Goal: Task Accomplishment & Management: Complete application form

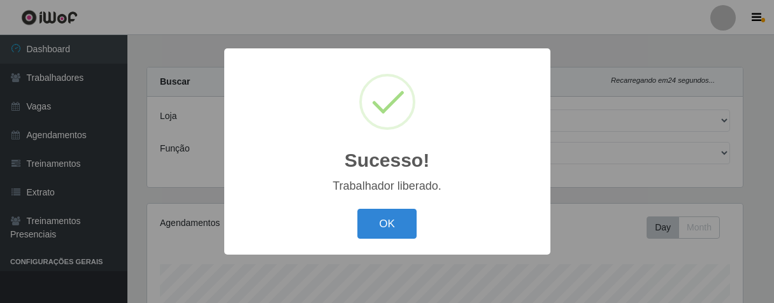
select select "206"
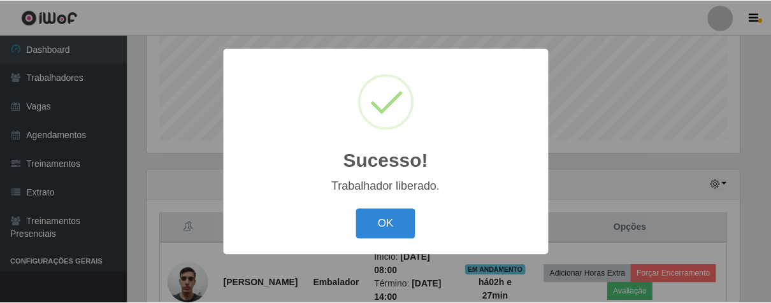
scroll to position [264, 596]
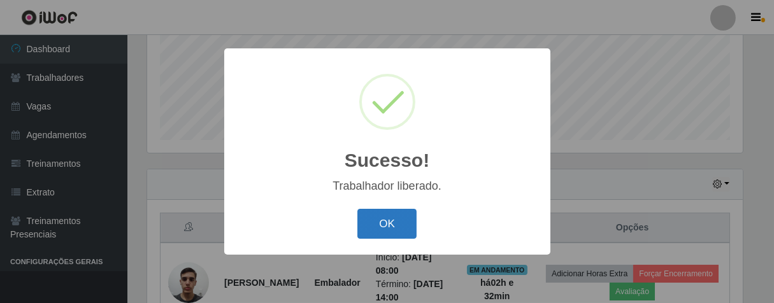
click at [362, 223] on button "OK" at bounding box center [386, 224] width 59 height 30
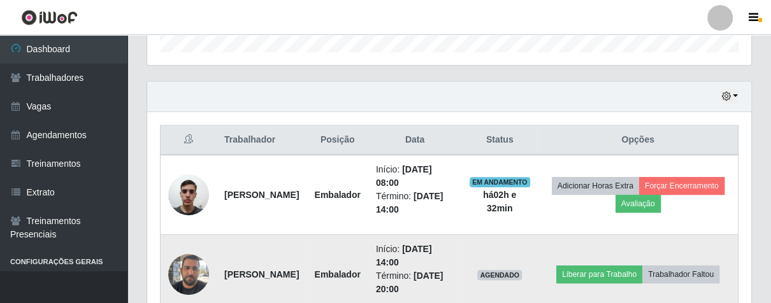
scroll to position [474, 0]
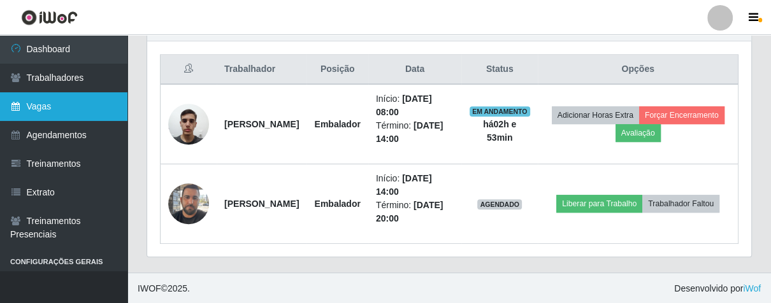
click at [74, 117] on link "Vagas" at bounding box center [63, 106] width 127 height 29
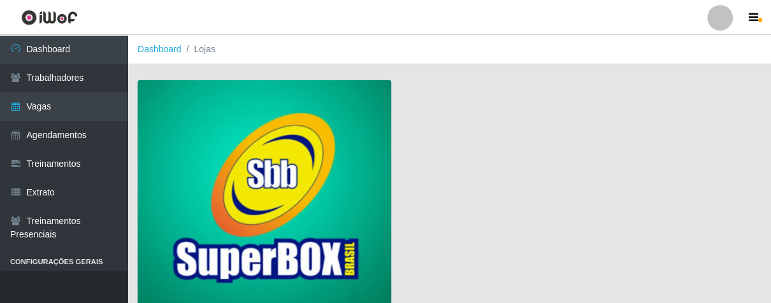
click at [223, 144] on img at bounding box center [264, 195] width 253 height 231
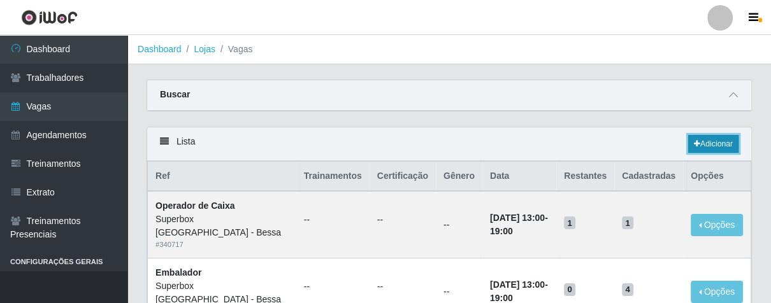
click at [688, 143] on link "Adicionar" at bounding box center [713, 144] width 50 height 18
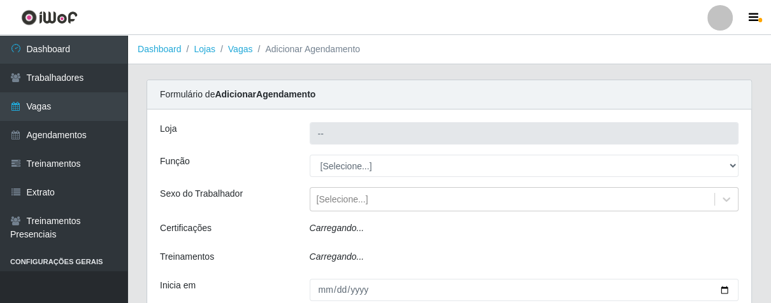
type input "Superbox [GEOGRAPHIC_DATA] - Bessa"
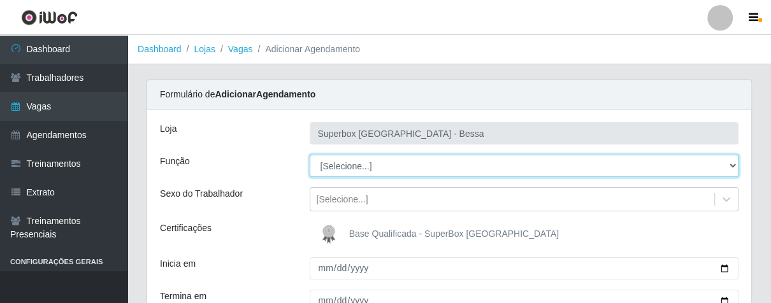
drag, startPoint x: 732, startPoint y: 162, endPoint x: 718, endPoint y: 174, distance: 18.5
click at [723, 169] on select "[Selecione...] ASG ASG + ASG ++ Embalador Embalador + Embalador ++ Operador de …" at bounding box center [523, 166] width 429 height 22
select select "1"
click at [309, 155] on select "[Selecione...] ASG ASG + ASG ++ Embalador Embalador + Embalador ++ Operador de …" at bounding box center [523, 166] width 429 height 22
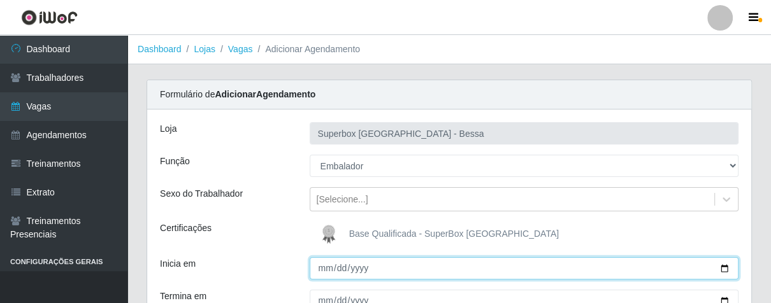
click at [321, 271] on input "Inicia em" at bounding box center [523, 268] width 429 height 22
type input "[DATE]"
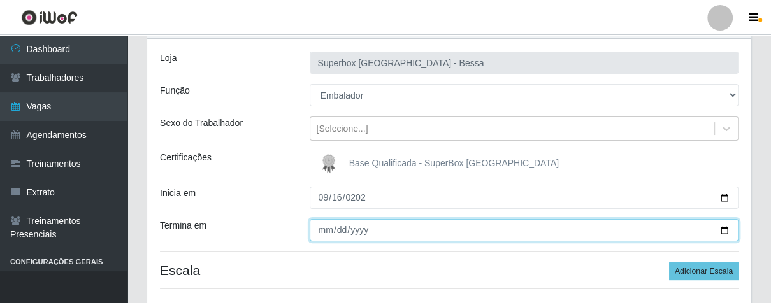
click at [319, 233] on input "Termina em" at bounding box center [523, 230] width 429 height 22
type input "[DATE]"
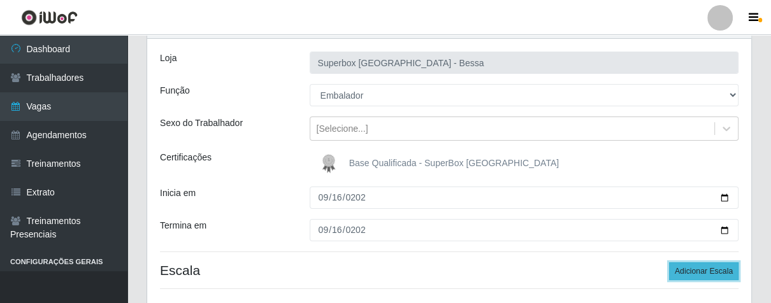
click at [691, 264] on button "Adicionar Escala" at bounding box center [703, 271] width 69 height 18
click at [692, 264] on button "Adicionar Escala" at bounding box center [703, 271] width 69 height 18
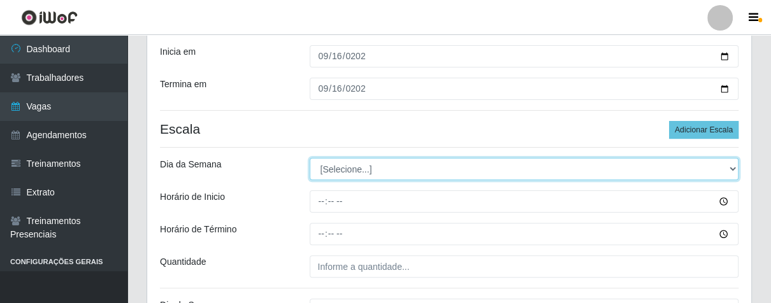
click at [732, 169] on select "[Selecione...] Segunda Terça Quarta Quinta Sexta Sábado Domingo" at bounding box center [523, 169] width 429 height 22
select select "2"
click at [309, 158] on select "[Selecione...] Segunda Terça Quarta Quinta Sexta Sábado Domingo" at bounding box center [523, 169] width 429 height 22
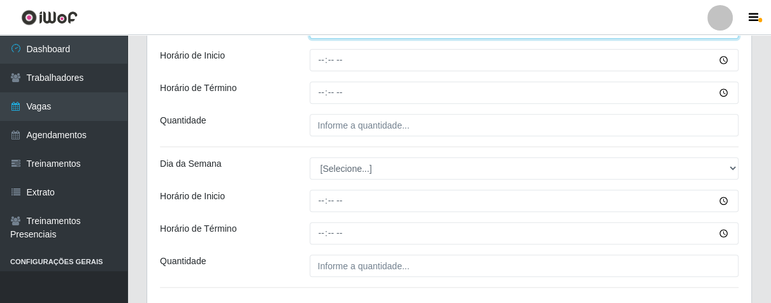
scroll to position [283, 0]
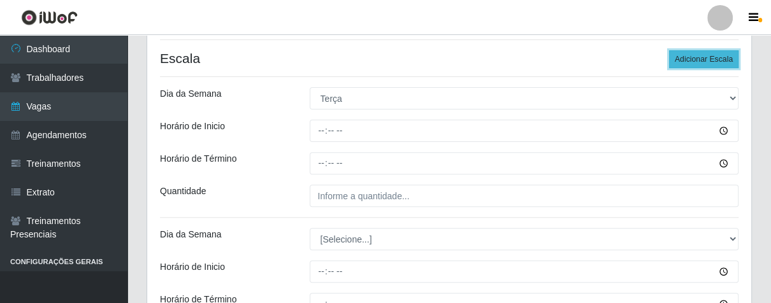
click at [690, 63] on button "Adicionar Escala" at bounding box center [703, 59] width 69 height 18
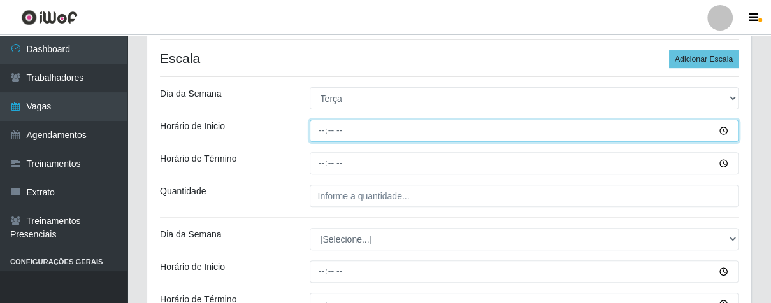
click at [322, 128] on input "Horário de Inicio" at bounding box center [523, 131] width 429 height 22
type input "16:00"
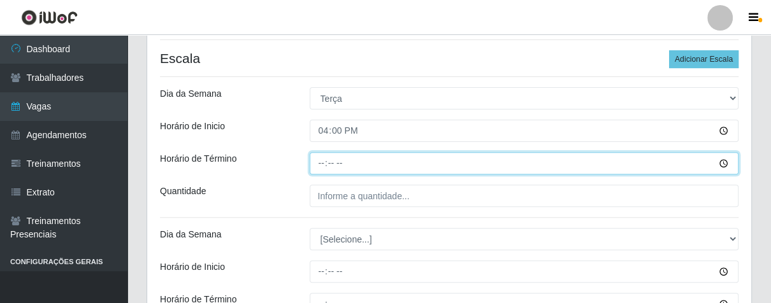
click at [324, 161] on input "Horário de Término" at bounding box center [523, 163] width 429 height 22
type input "21:00"
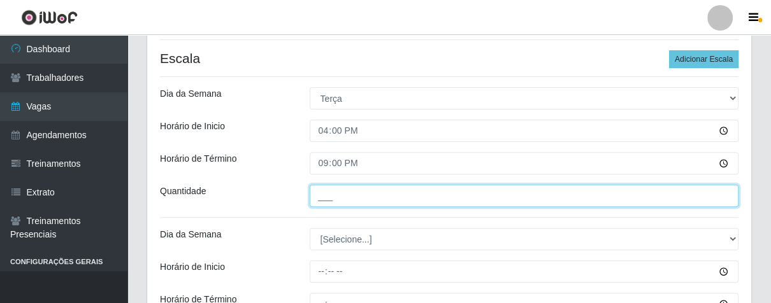
click at [346, 191] on input "___" at bounding box center [523, 196] width 429 height 22
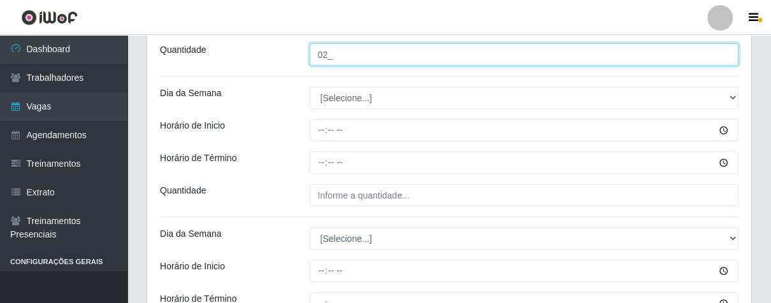
scroll to position [495, 0]
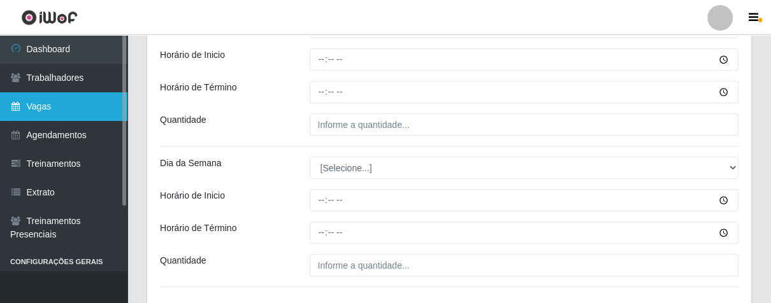
type input "02_"
click at [25, 115] on link "Vagas" at bounding box center [63, 106] width 127 height 29
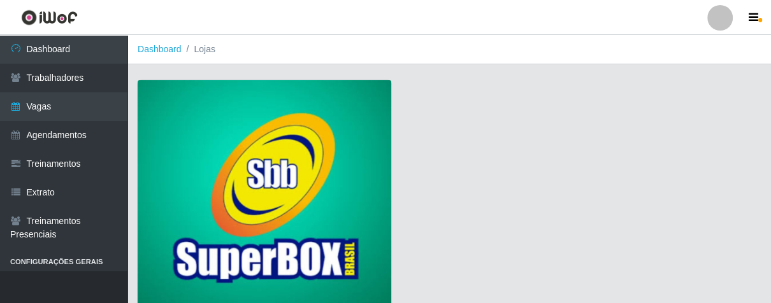
click at [297, 101] on img at bounding box center [264, 195] width 253 height 231
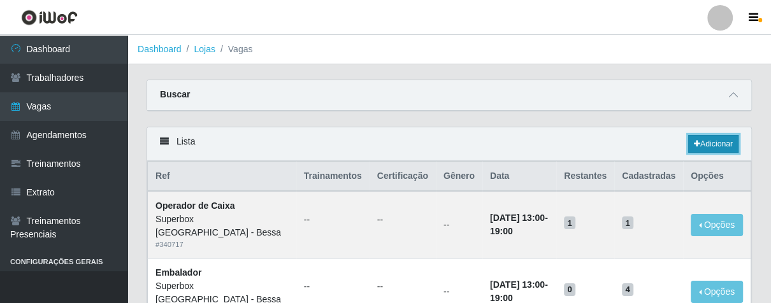
click at [704, 148] on link "Adicionar" at bounding box center [713, 144] width 50 height 18
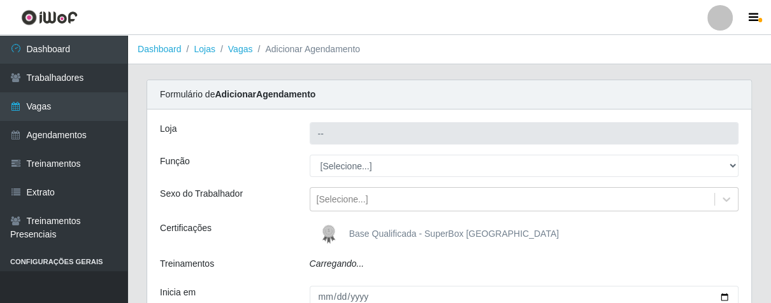
type input "Superbox [GEOGRAPHIC_DATA] - Bessa"
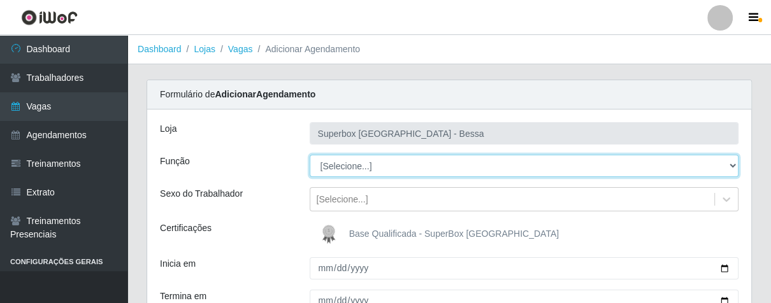
click at [725, 168] on select "[Selecione...] ASG ASG + ASG ++ Embalador Embalador + Embalador ++ Operador de …" at bounding box center [523, 166] width 429 height 22
select select "22"
click at [309, 155] on select "[Selecione...] ASG ASG + ASG ++ Embalador Embalador + Embalador ++ Operador de …" at bounding box center [523, 166] width 429 height 22
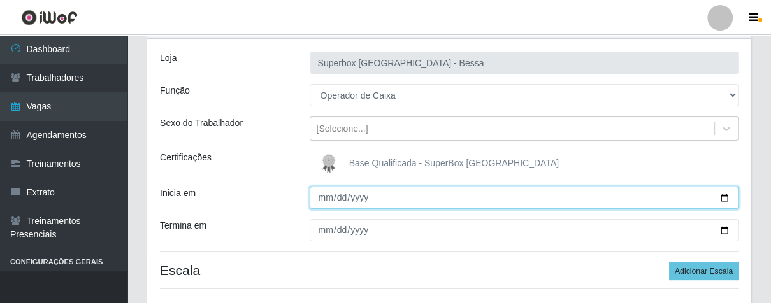
click at [321, 198] on input "Inicia em" at bounding box center [523, 198] width 429 height 22
type input "[DATE]"
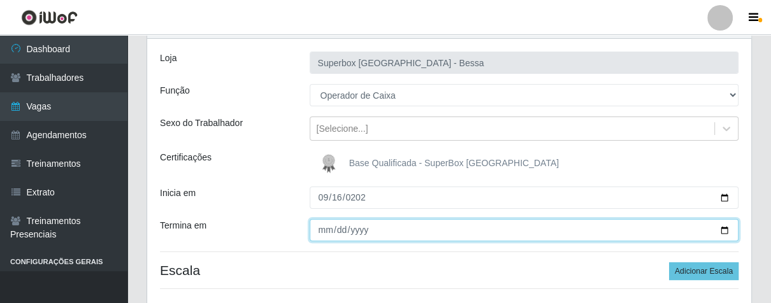
click at [319, 236] on input "Termina em" at bounding box center [523, 230] width 429 height 22
click at [340, 228] on input "Termina em" at bounding box center [523, 230] width 429 height 22
click at [378, 233] on input "Termina em" at bounding box center [523, 230] width 429 height 22
type input "[PHONE_NUMBER]"
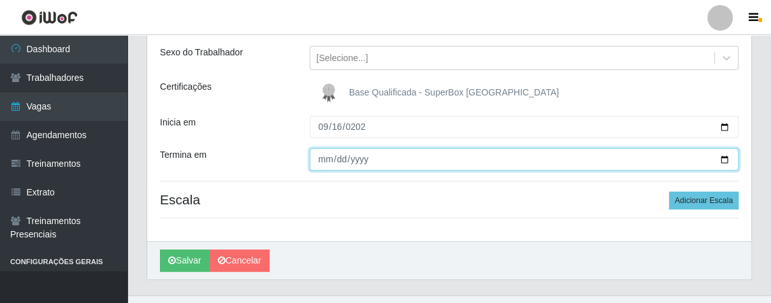
scroll to position [165, 0]
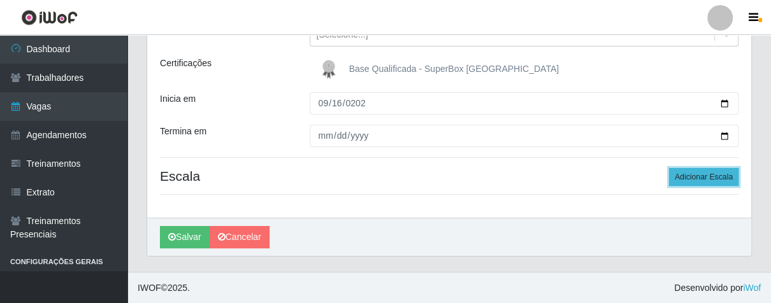
click at [685, 173] on button "Adicionar Escala" at bounding box center [703, 177] width 69 height 18
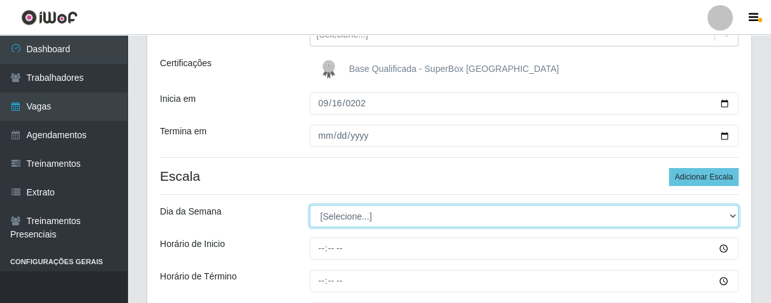
click at [723, 213] on select "[Selecione...] Segunda Terça Quarta Quinta Sexta Sábado Domingo" at bounding box center [523, 216] width 429 height 22
select select "2"
click at [309, 205] on select "[Selecione...] Segunda Terça Quarta Quinta Sexta Sábado Domingo" at bounding box center [523, 216] width 429 height 22
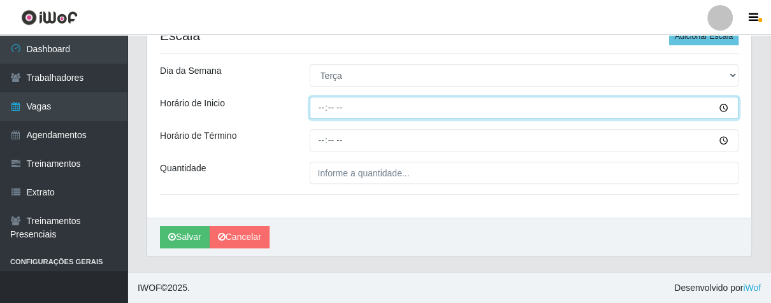
click at [318, 111] on input "Horário de Inicio" at bounding box center [523, 108] width 429 height 22
type input "16:00"
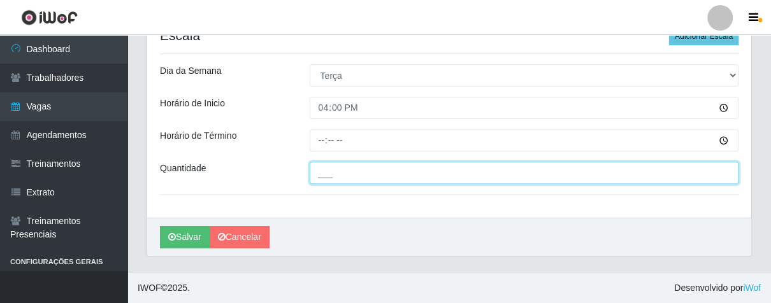
click at [352, 166] on input "___" at bounding box center [523, 173] width 429 height 22
type input "2__"
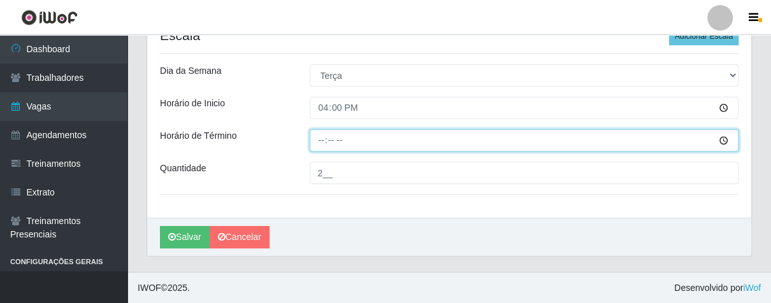
click at [321, 143] on input "Horário de Término" at bounding box center [523, 140] width 429 height 22
type input "21:00"
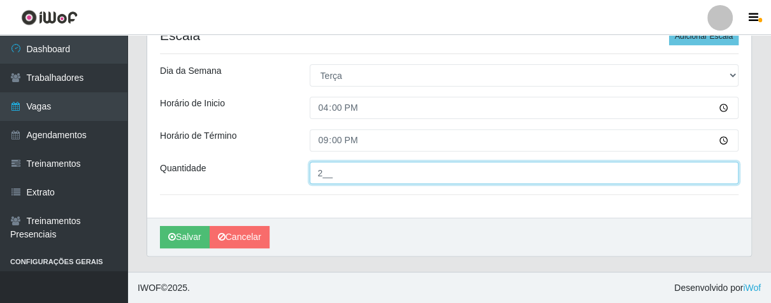
click at [334, 178] on input "2__" at bounding box center [523, 173] width 429 height 22
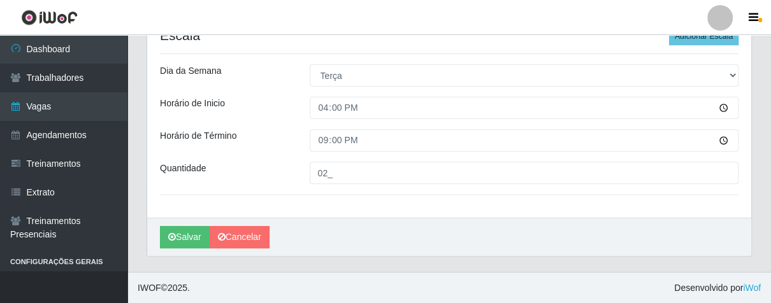
click at [408, 231] on div "[PERSON_NAME]" at bounding box center [449, 237] width 604 height 38
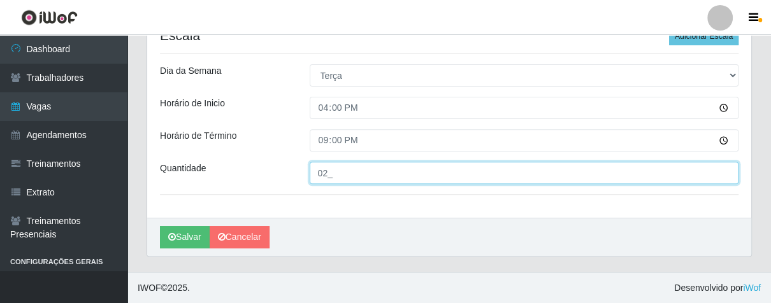
click at [350, 174] on input "02_" at bounding box center [523, 173] width 429 height 22
type input "01_"
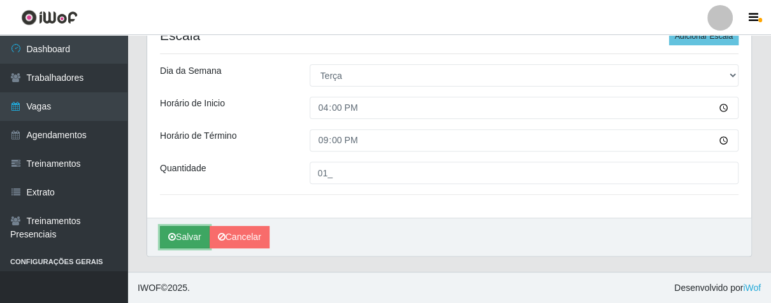
click at [199, 232] on button "Salvar" at bounding box center [185, 237] width 50 height 22
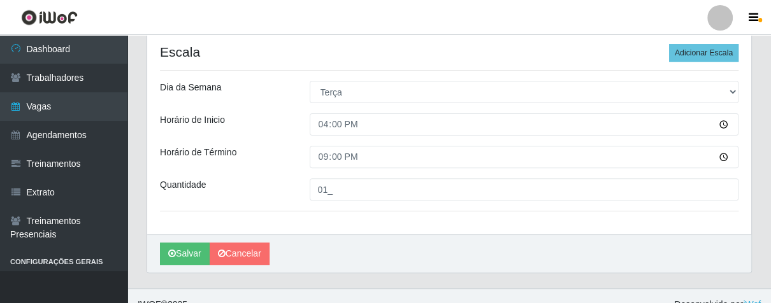
scroll to position [76, 0]
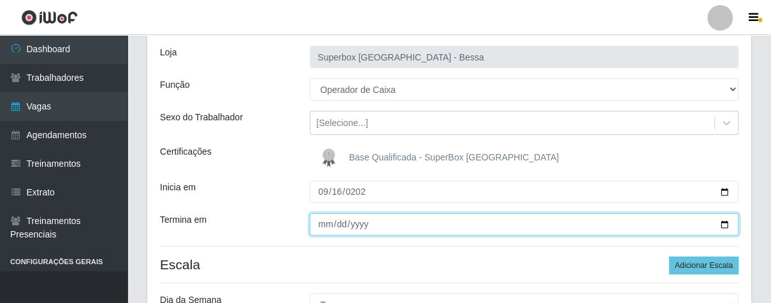
click at [381, 220] on input "Termina em" at bounding box center [523, 224] width 429 height 22
drag, startPoint x: 357, startPoint y: 224, endPoint x: 362, endPoint y: 233, distance: 10.8
click at [357, 229] on input "Termina em" at bounding box center [523, 224] width 429 height 22
type input "[DATE]"
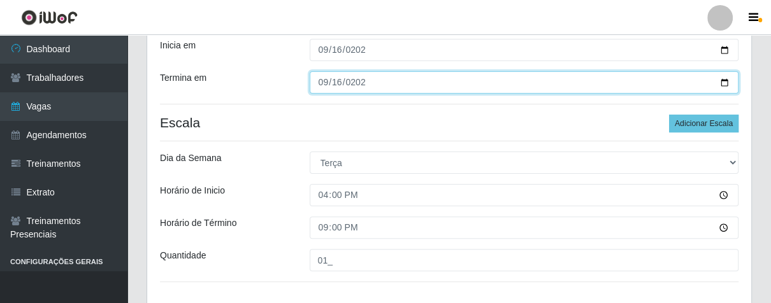
scroll to position [306, 0]
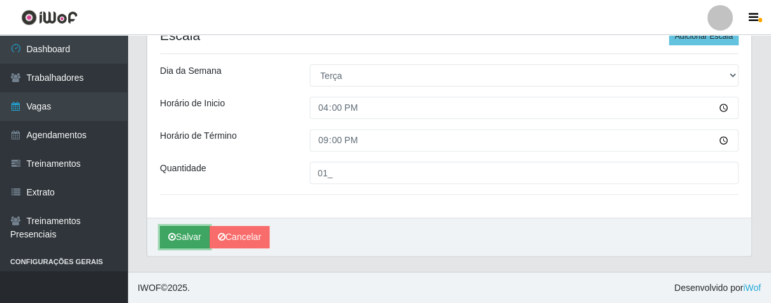
click at [196, 238] on button "Salvar" at bounding box center [185, 237] width 50 height 22
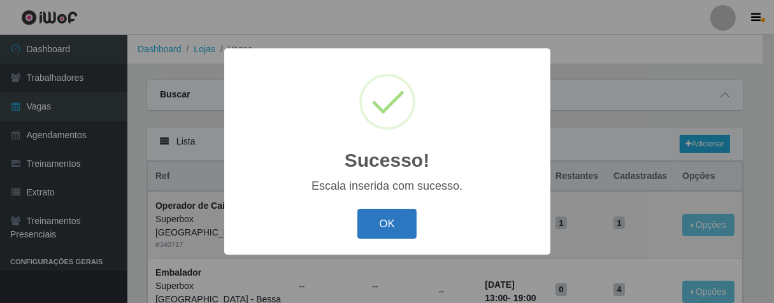
click at [402, 213] on button "OK" at bounding box center [386, 224] width 59 height 30
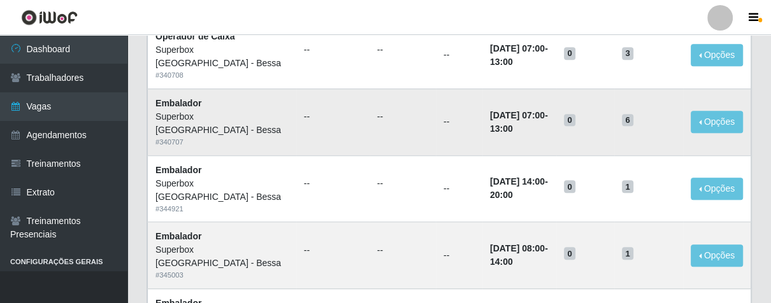
scroll to position [283, 0]
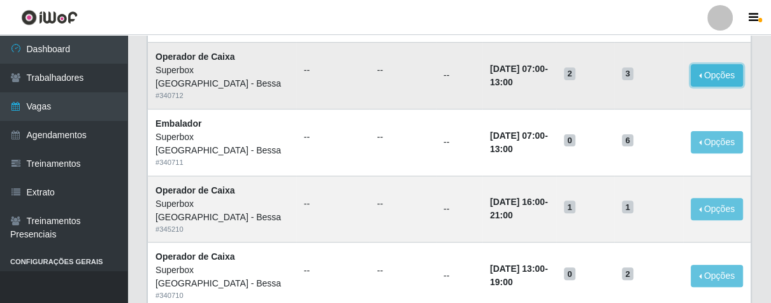
click at [729, 77] on button "Opções" at bounding box center [716, 75] width 52 height 22
click at [637, 75] on link "Editar" at bounding box center [619, 78] width 36 height 10
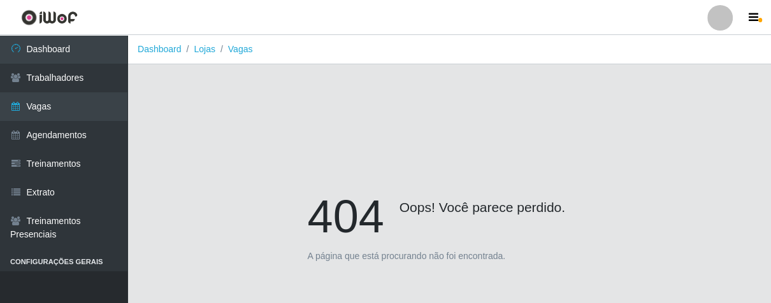
click at [655, 90] on div "404 Oops! Você parece perdido. A página que está procurando não foi encontrada." at bounding box center [448, 231] width 605 height 303
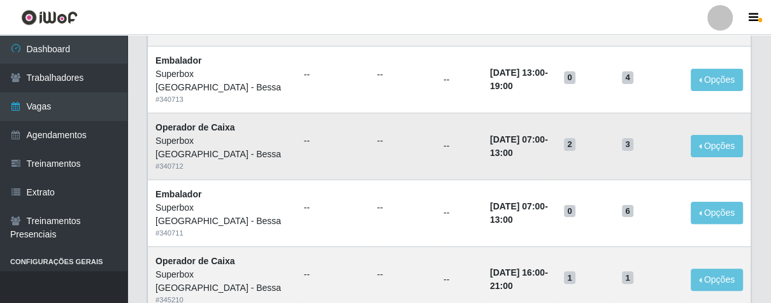
scroll to position [353, 0]
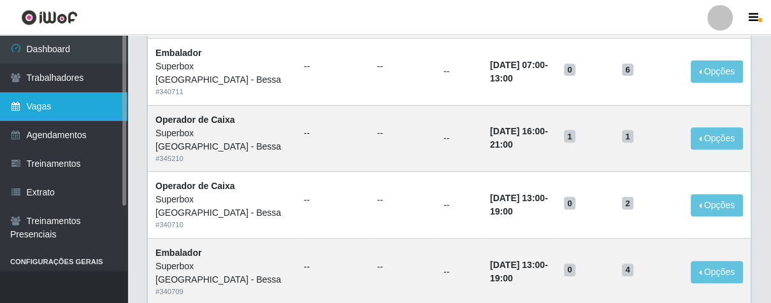
click at [70, 111] on link "Vagas" at bounding box center [63, 106] width 127 height 29
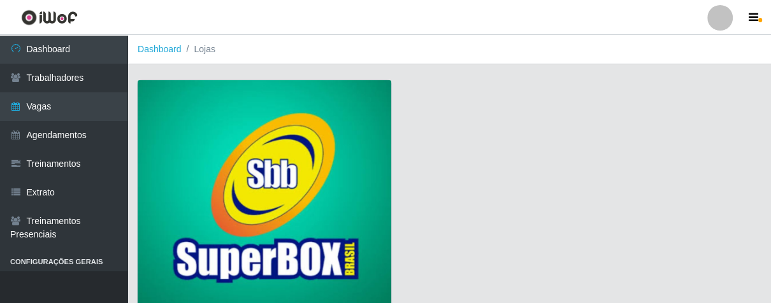
click at [297, 117] on img at bounding box center [264, 195] width 253 height 231
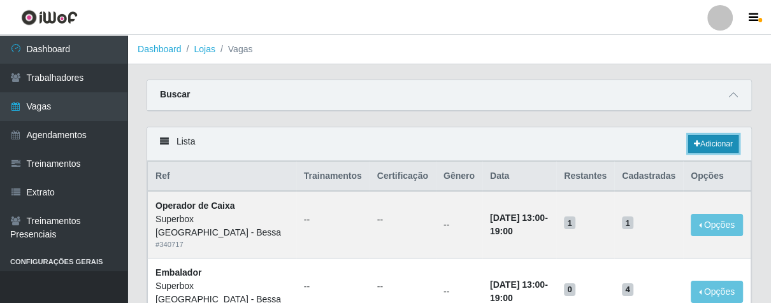
click at [702, 143] on link "Adicionar" at bounding box center [713, 144] width 50 height 18
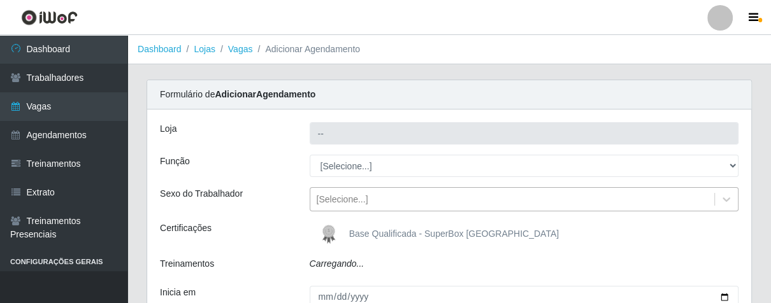
type input "Superbox [GEOGRAPHIC_DATA] - Bessa"
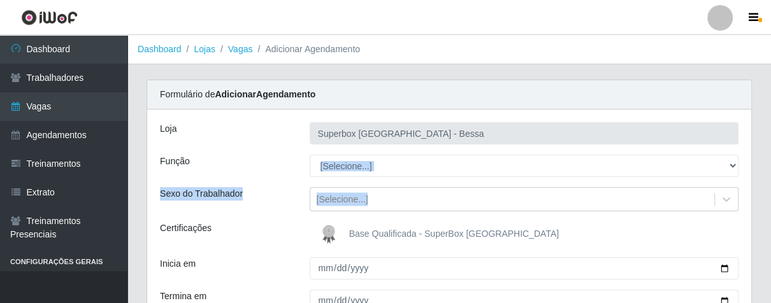
drag, startPoint x: 346, startPoint y: 185, endPoint x: 352, endPoint y: 174, distance: 12.2
click at [352, 174] on div "Loja Superbox [GEOGRAPHIC_DATA] - Bessa Função [Selecione...] ASG ASG + ASG ++ …" at bounding box center [449, 246] width 604 height 273
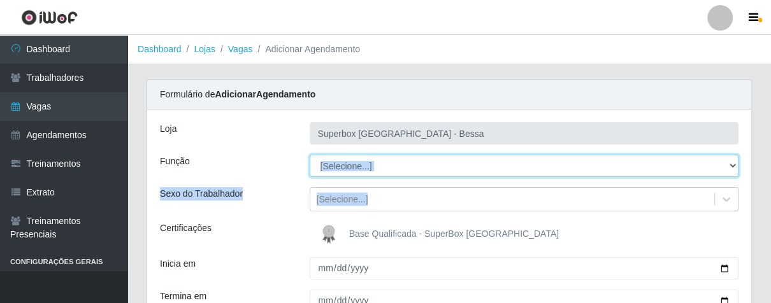
click at [730, 166] on select "[Selecione...] ASG ASG + ASG ++ Embalador Embalador + Embalador ++ Operador de …" at bounding box center [523, 166] width 429 height 22
select select "1"
click at [309, 155] on select "[Selecione...] ASG ASG + ASG ++ Embalador Embalador + Embalador ++ Operador de …" at bounding box center [523, 166] width 429 height 22
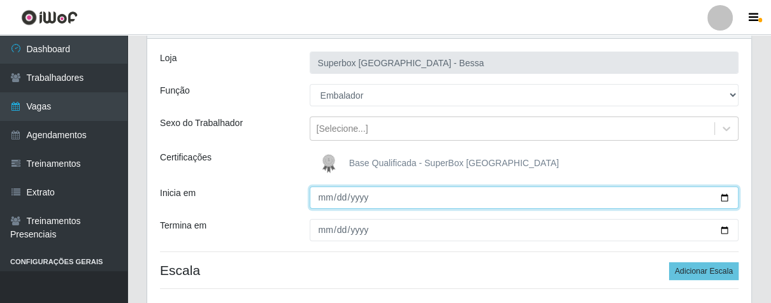
click at [325, 197] on input "Inicia em" at bounding box center [523, 198] width 429 height 22
type input "[DATE]"
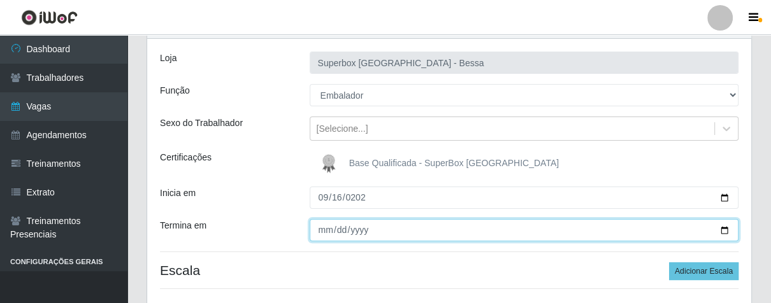
drag, startPoint x: 321, startPoint y: 228, endPoint x: 331, endPoint y: 243, distance: 17.5
click at [322, 228] on input "Termina em" at bounding box center [523, 230] width 429 height 22
type input "[DATE]"
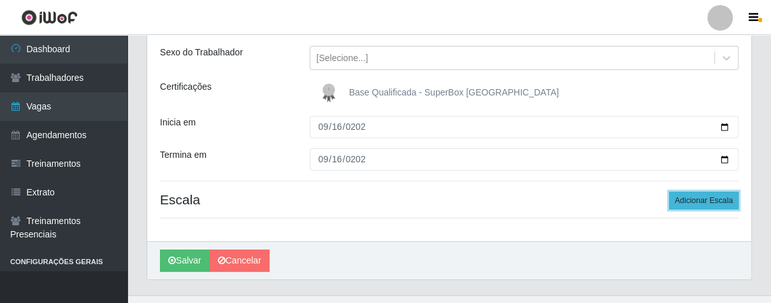
click at [687, 203] on button "Adicionar Escala" at bounding box center [703, 201] width 69 height 18
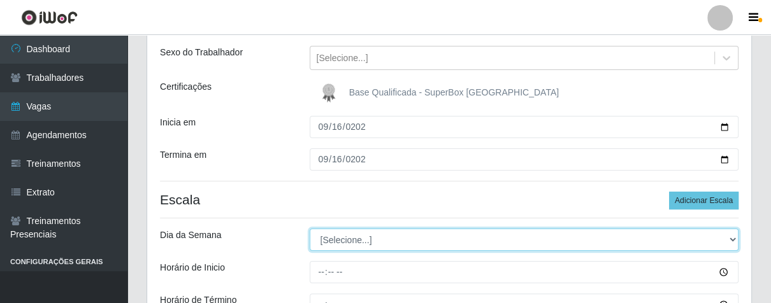
click at [725, 233] on select "[Selecione...] Segunda Terça Quarta Quinta Sexta Sábado Domingo" at bounding box center [523, 240] width 429 height 22
select select "2"
click at [309, 229] on select "[Selecione...] Segunda Terça Quarta Quinta Sexta Sábado Domingo" at bounding box center [523, 240] width 429 height 22
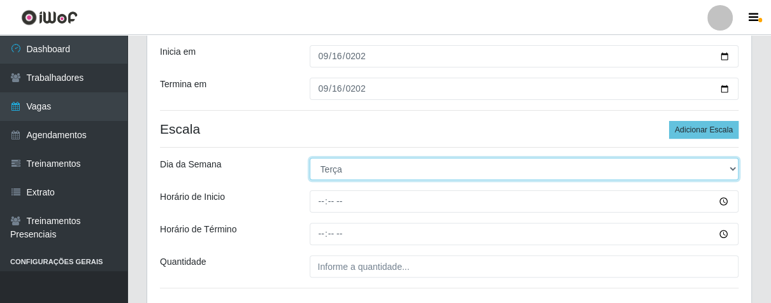
scroll to position [283, 0]
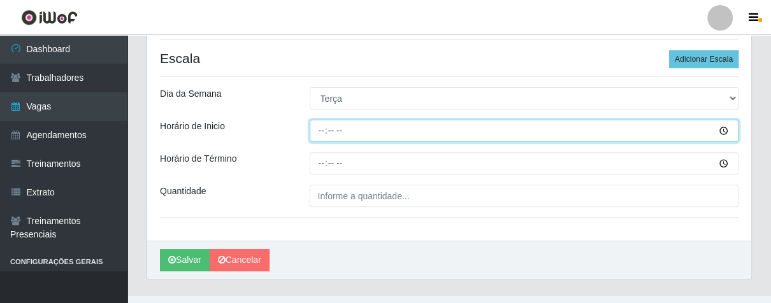
click at [321, 132] on input "Horário de Inicio" at bounding box center [523, 131] width 429 height 22
type input "08:00"
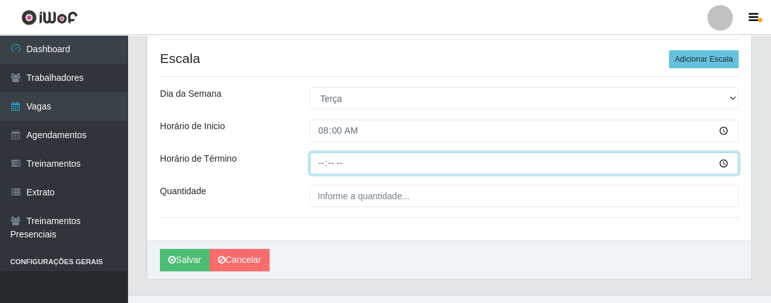
click at [321, 170] on input "Horário de Término" at bounding box center [523, 163] width 429 height 22
type input "06:59"
click at [319, 159] on input "06:59" at bounding box center [523, 163] width 429 height 22
type input "14:00"
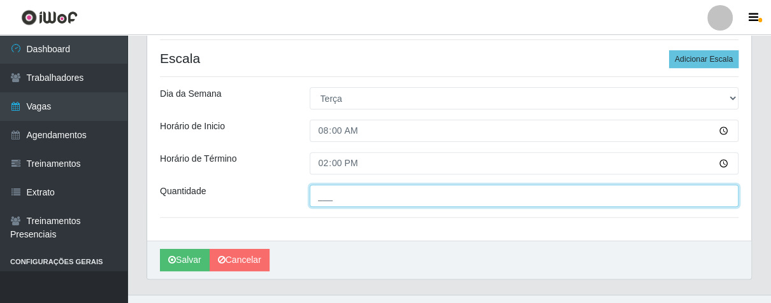
click at [394, 191] on input "___" at bounding box center [523, 196] width 429 height 22
type input "02_"
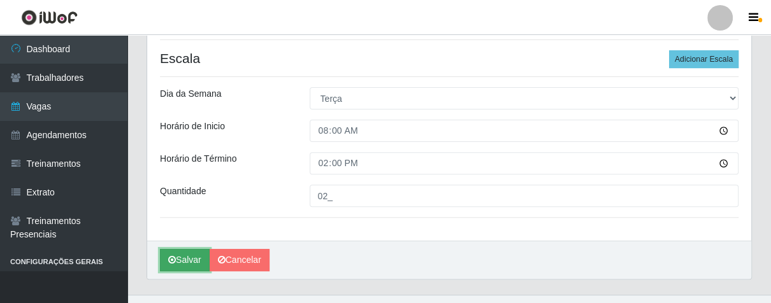
click at [196, 255] on button "Salvar" at bounding box center [185, 260] width 50 height 22
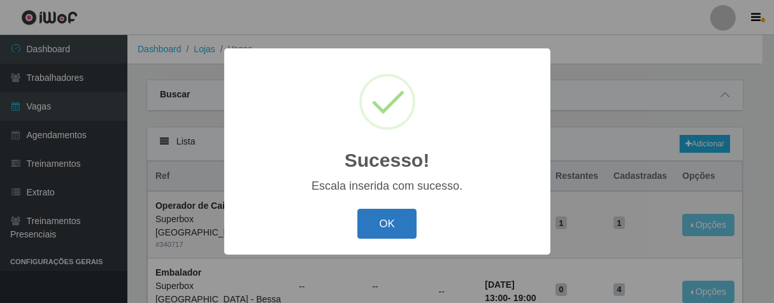
click at [378, 227] on button "OK" at bounding box center [386, 224] width 59 height 30
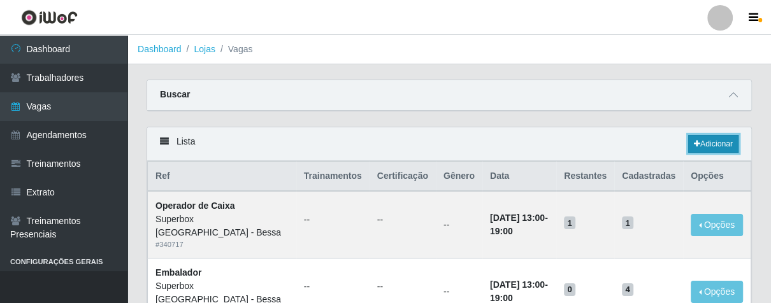
click at [699, 140] on link "Adicionar" at bounding box center [713, 144] width 50 height 18
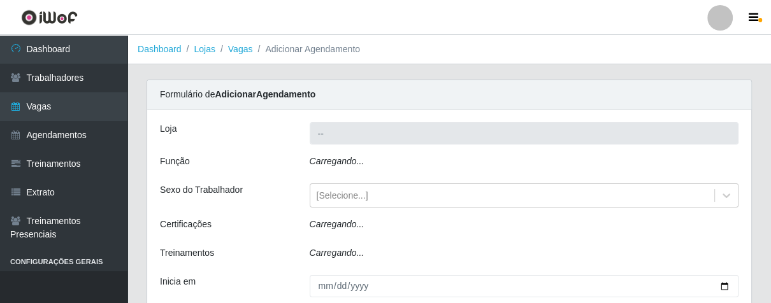
type input "Superbox [GEOGRAPHIC_DATA] - Bessa"
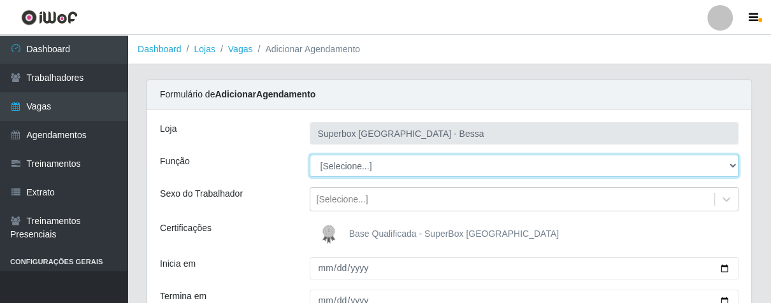
click at [729, 167] on select "[Selecione...] ASG ASG + ASG ++ Embalador Embalador + Embalador ++ Operador de …" at bounding box center [523, 166] width 429 height 22
select select "1"
click at [309, 155] on select "[Selecione...] ASG ASG + ASG ++ Embalador Embalador + Embalador ++ Operador de …" at bounding box center [523, 166] width 429 height 22
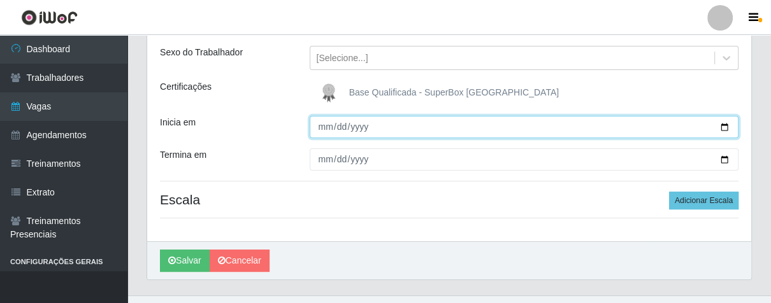
click at [325, 126] on input "Inicia em" at bounding box center [523, 127] width 429 height 22
type input "[DATE]"
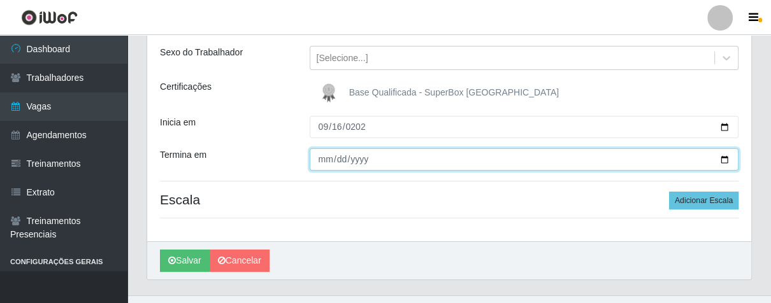
click at [323, 160] on input "Termina em" at bounding box center [523, 159] width 429 height 22
type input "[DATE]"
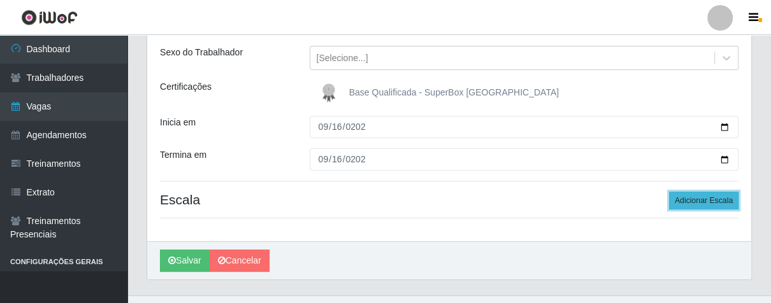
click at [707, 194] on button "Adicionar Escala" at bounding box center [703, 201] width 69 height 18
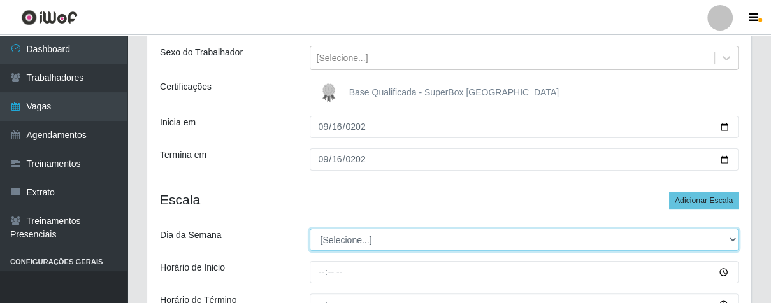
click at [732, 241] on select "[Selecione...] Segunda Terça Quarta Quinta Sexta Sábado Domingo" at bounding box center [523, 240] width 429 height 22
click at [309, 229] on select "[Selecione...] Segunda Terça Quarta Quinta Sexta Sábado Domingo" at bounding box center [523, 240] width 429 height 22
click at [729, 236] on select "[Selecione...] Segunda Terça Quarta Quinta Sexta Sábado Domingo" at bounding box center [523, 240] width 429 height 22
select select "2"
click at [309, 229] on select "[Selecione...] Segunda Terça Quarta Quinta Sexta Sábado Domingo" at bounding box center [523, 240] width 429 height 22
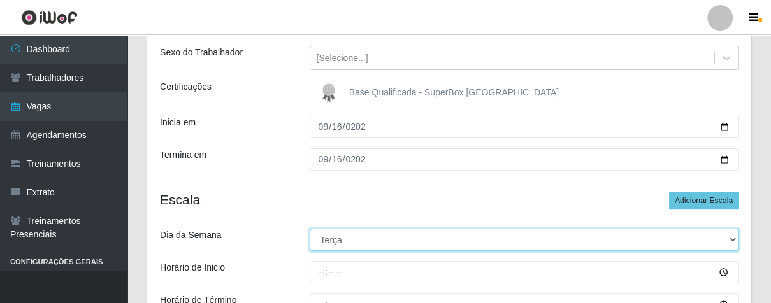
scroll to position [212, 0]
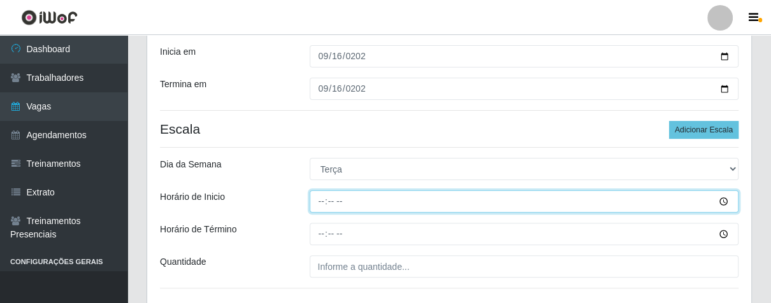
click at [320, 199] on input "Horário de Inicio" at bounding box center [523, 201] width 429 height 22
type input "14:00"
drag, startPoint x: 310, startPoint y: 194, endPoint x: 315, endPoint y: 201, distance: 8.8
click at [314, 199] on input "Horário de Inicio" at bounding box center [523, 201] width 429 height 22
click at [316, 203] on input "Horário de Inicio" at bounding box center [523, 201] width 429 height 22
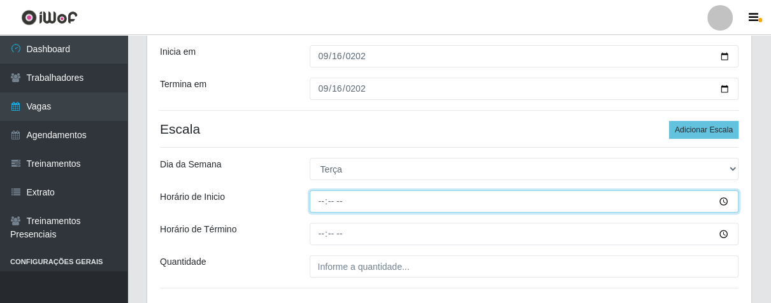
click at [323, 205] on input "Horário de Inicio" at bounding box center [523, 201] width 429 height 22
type input "16:00"
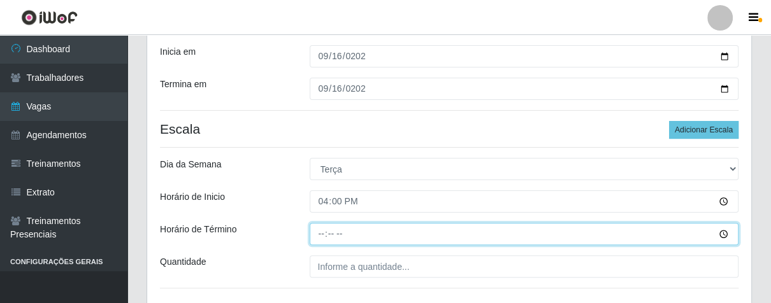
click at [315, 234] on input "Horário de Término" at bounding box center [523, 234] width 429 height 22
click at [335, 231] on input "21:01" at bounding box center [523, 234] width 429 height 22
type input "21:00"
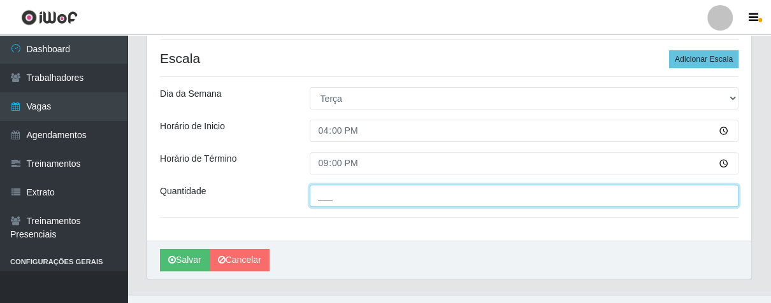
click at [428, 195] on input "___" at bounding box center [523, 196] width 429 height 22
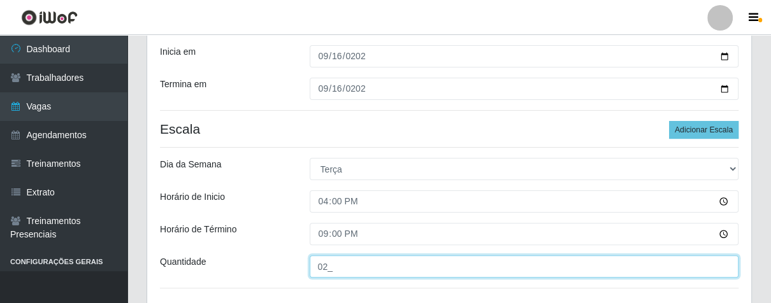
scroll to position [306, 0]
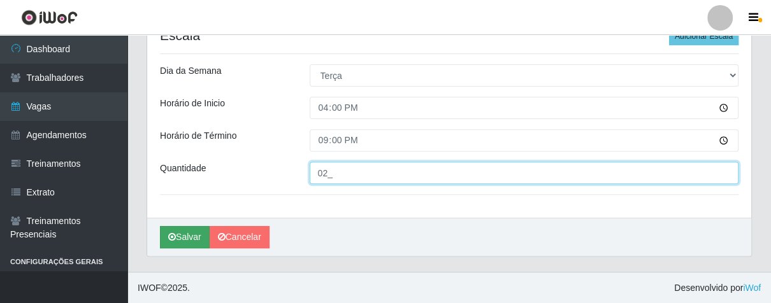
type input "02_"
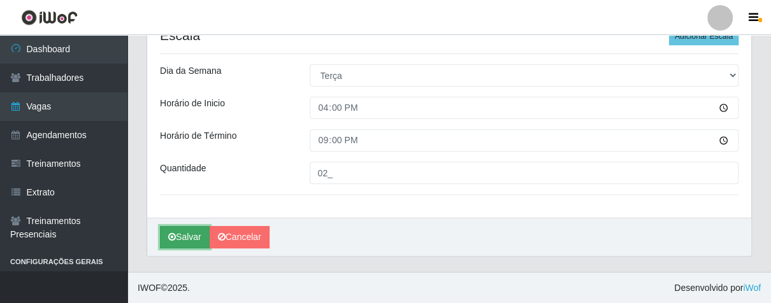
click at [201, 238] on button "Salvar" at bounding box center [185, 237] width 50 height 22
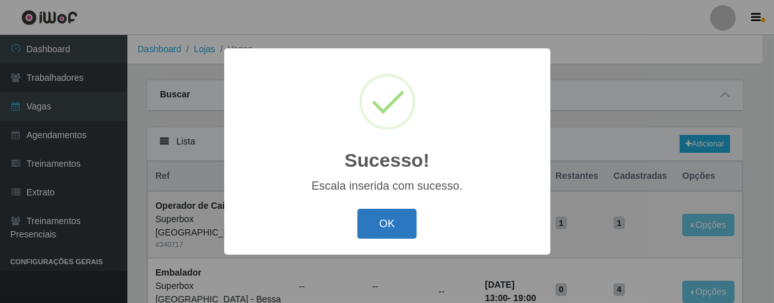
click at [399, 221] on button "OK" at bounding box center [386, 224] width 59 height 30
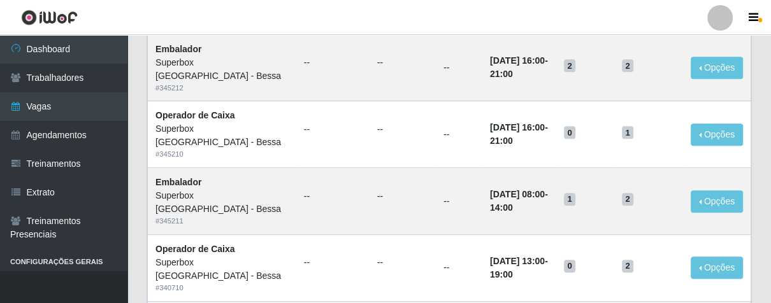
scroll to position [353, 0]
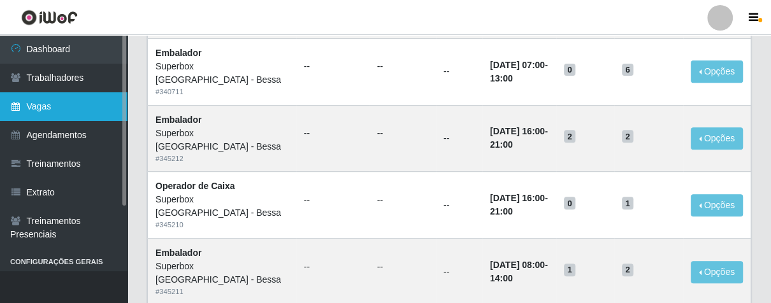
click at [54, 104] on link "Vagas" at bounding box center [63, 106] width 127 height 29
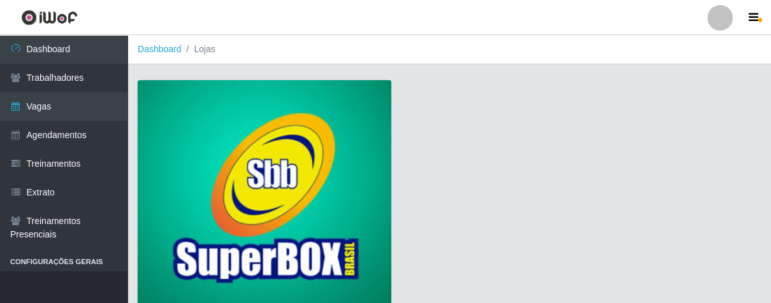
click at [259, 197] on img at bounding box center [264, 195] width 253 height 231
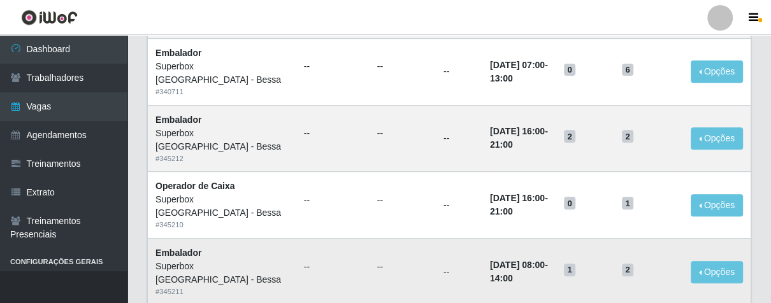
scroll to position [424, 0]
